Goal: Check status

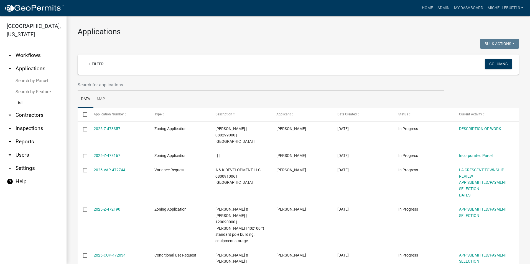
select select "3: 100"
click at [97, 65] on link "+ Filter" at bounding box center [96, 64] width 24 height 10
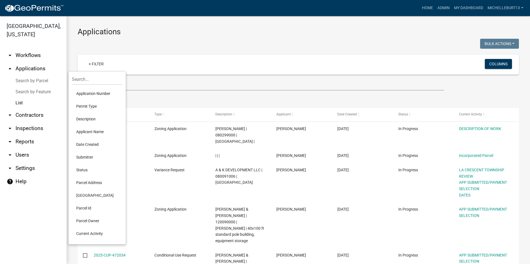
click at [91, 108] on li "Permit Type" at bounding box center [97, 106] width 51 height 13
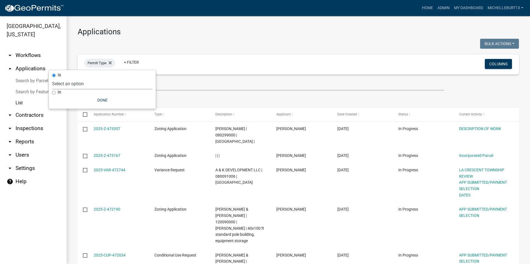
click at [89, 81] on select "Select an option 911 Address Assignment Building Contractor (Registration) Buil…" at bounding box center [102, 83] width 100 height 11
select select "253dacdd-2dce-46fa-a212-aa06fd039a76"
click at [68, 78] on select "Select an option 911 Address Assignment Building Contractor (Registration) Buil…" at bounding box center [102, 83] width 100 height 11
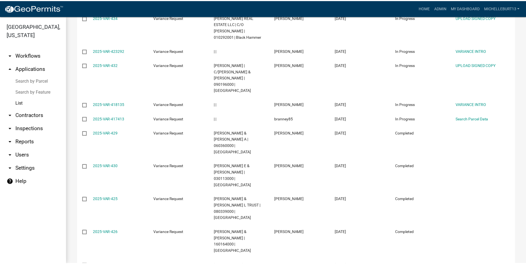
scroll to position [360, 0]
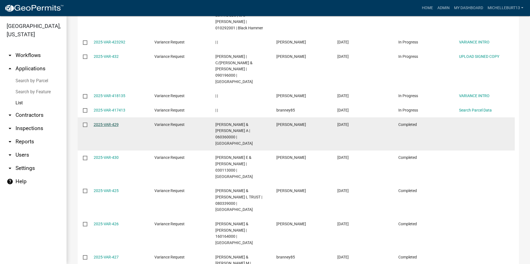
click at [107, 123] on link "2025-VAR-429" at bounding box center [106, 125] width 25 height 4
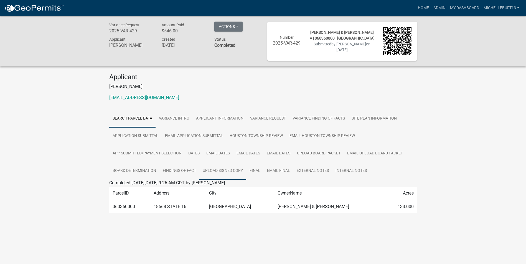
click at [232, 170] on link "UPLOAD SIGNED COPY" at bounding box center [222, 171] width 47 height 18
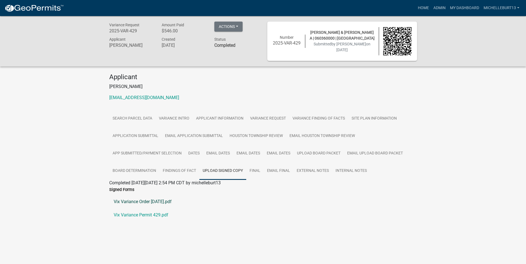
click at [163, 203] on link "Vix Variance Order [DATE].pdf" at bounding box center [263, 201] width 308 height 13
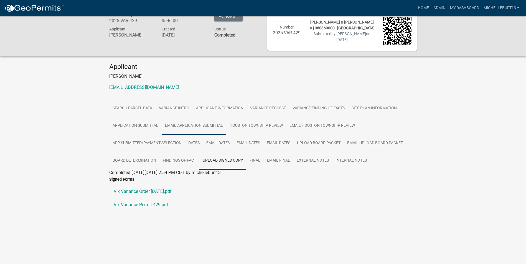
scroll to position [16, 0]
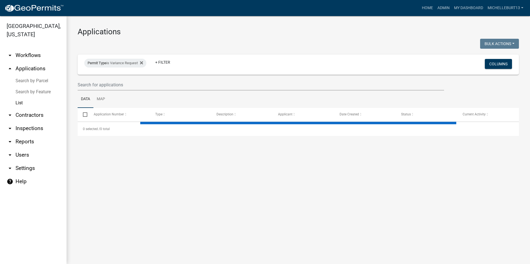
select select "3: 100"
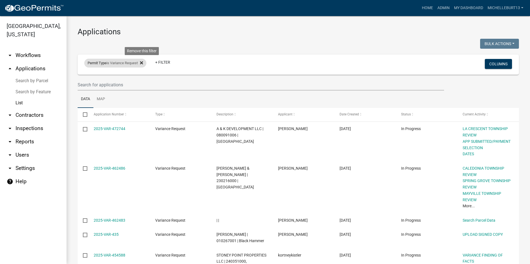
click at [142, 63] on icon at bounding box center [141, 63] width 3 height 4
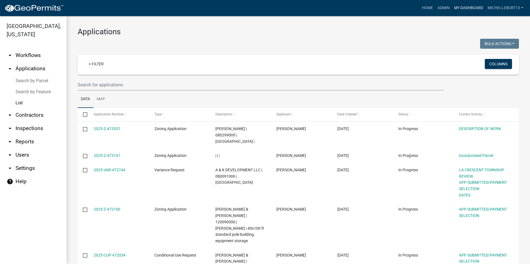
click at [460, 9] on link "My Dashboard" at bounding box center [469, 8] width 34 height 11
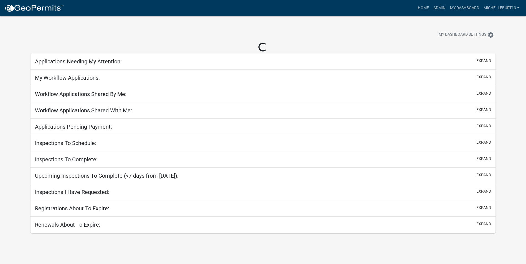
select select "3: 100"
